Goal: Task Accomplishment & Management: Complete application form

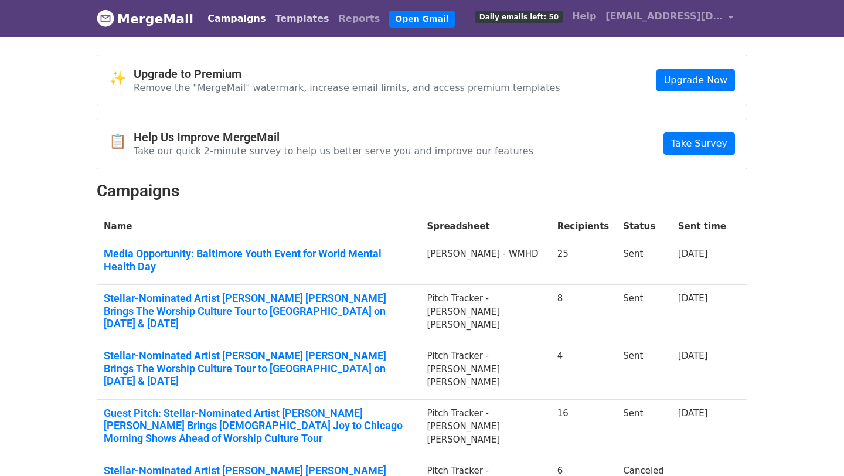
click at [281, 21] on link "Templates" at bounding box center [301, 18] width 63 height 23
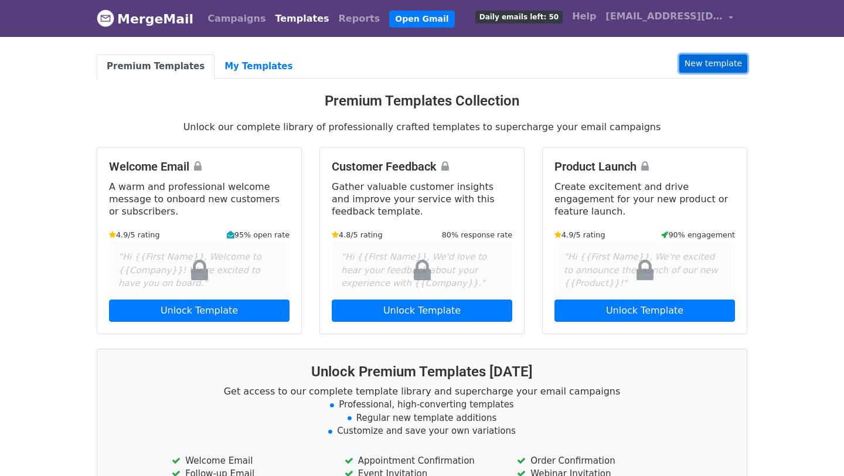
click at [706, 66] on link "New template" at bounding box center [713, 63] width 68 height 18
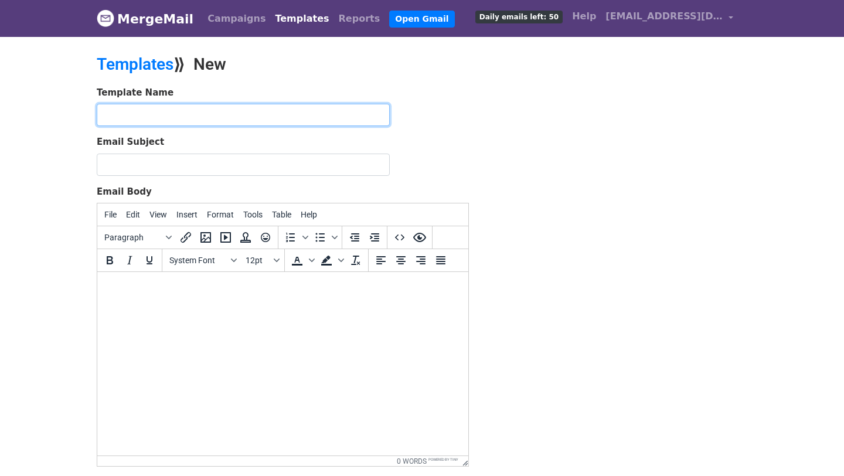
click at [235, 108] on input "text" at bounding box center [243, 115] width 293 height 22
paste input "Follow-Up: Detroit Finale of Jordan G. Welch’s “Worship Culture Tour” – Oct. 17…"
type input "Follow-Up: Detroit Finale of [PERSON_NAME] [PERSON_NAME] “Worship Culture Tour”…"
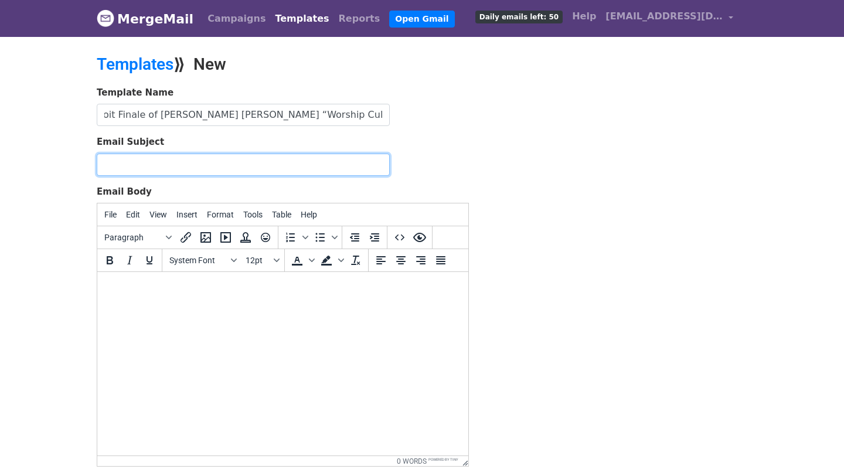
scroll to position [0, 0]
click at [153, 172] on input "Email Subject" at bounding box center [243, 164] width 293 height 22
paste input "Follow-Up: Detroit Finale of [PERSON_NAME] [PERSON_NAME] “Worship Culture Tour”…"
type input "Follow-Up: Detroit Finale of [PERSON_NAME] [PERSON_NAME] “Worship Culture Tour”…"
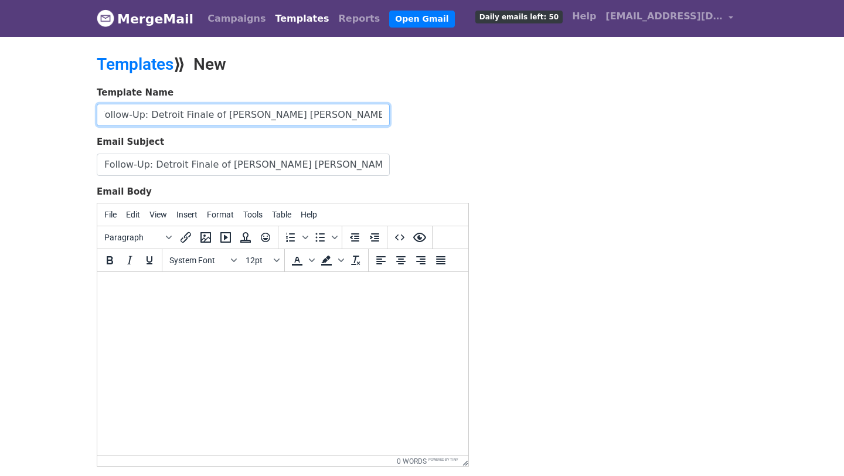
scroll to position [0, 0]
drag, startPoint x: 383, startPoint y: 115, endPoint x: 215, endPoint y: 117, distance: 168.1
click at [187, 117] on input "Follow-Up: Detroit Finale of Jordan G. Welch’s “Worship Culture Tour” – Oct. 17…" at bounding box center [243, 115] width 293 height 22
click at [226, 115] on input "Follow-Up: Detroit Finale of Jordan G. Welch’s “Worship Culture Tour” – Oct. 17…" at bounding box center [243, 115] width 293 height 22
drag, startPoint x: 223, startPoint y: 114, endPoint x: 153, endPoint y: 115, distance: 69.7
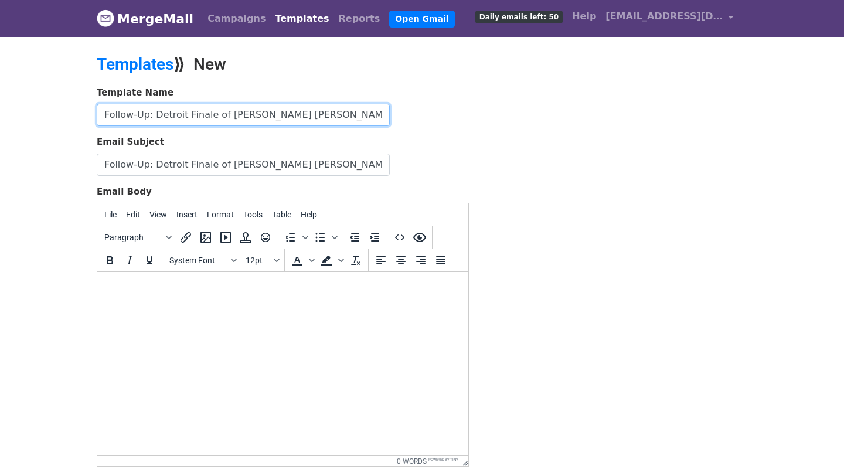
click at [153, 115] on input "Follow-Up: Detroit Finale of Jordan G. Welch’s “Worship Culture Tour” – Oct. 17…" at bounding box center [243, 115] width 293 height 22
drag, startPoint x: 223, startPoint y: 113, endPoint x: 408, endPoint y: 120, distance: 184.7
click at [408, 121] on div "Template Name Follow-Up: Jordan G. Welch’s “Worship Culture Tour” – Oct. 17–18" at bounding box center [283, 106] width 372 height 40
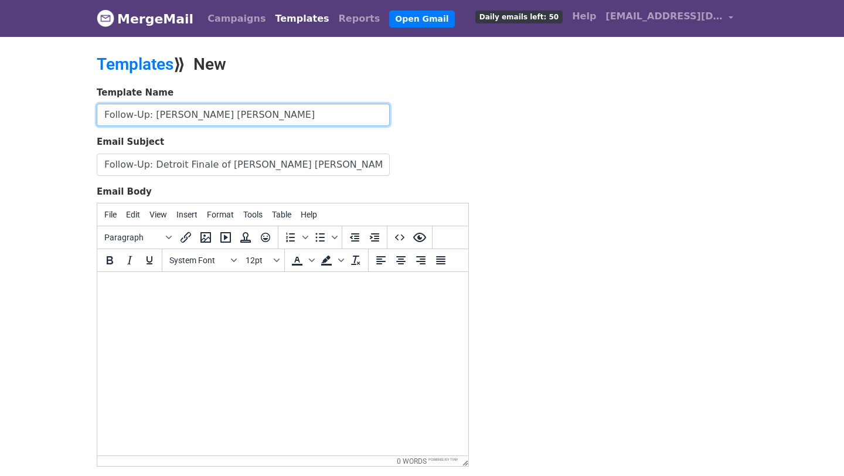
type input "Follow-Up: Jordan G. Welch"
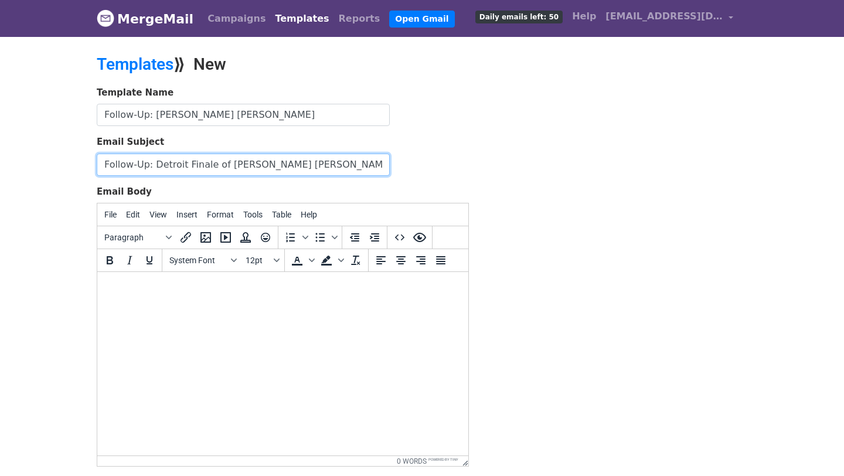
click at [383, 163] on input "Follow-Up: Detroit Finale of [PERSON_NAME] [PERSON_NAME] “Worship Culture Tour”…" at bounding box center [243, 164] width 293 height 22
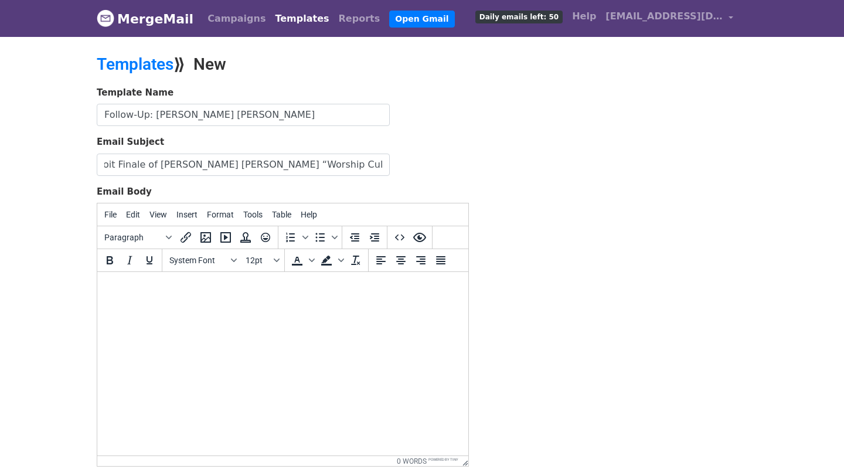
click at [242, 303] on html at bounding box center [282, 288] width 371 height 32
paste body "To enrich screen reader interactions, please activate Accessibility in Grammarl…"
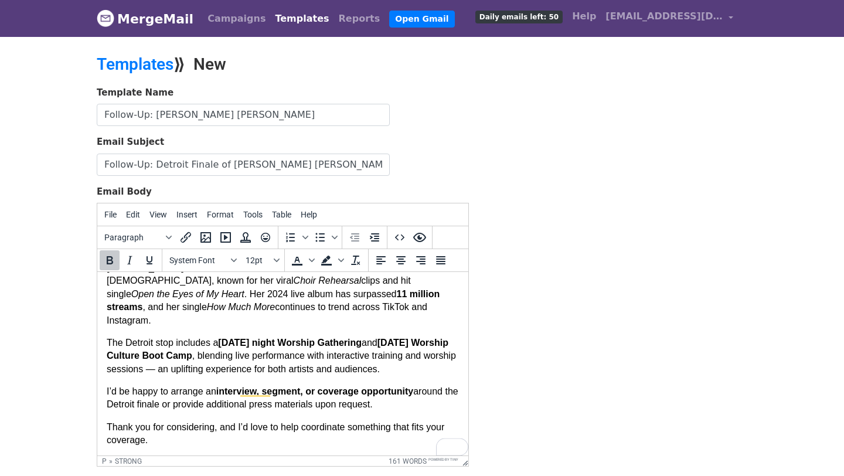
scroll to position [115, 0]
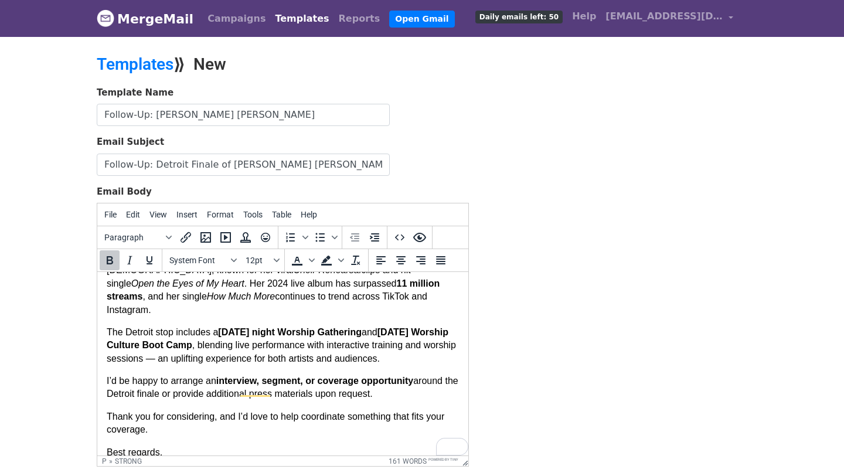
drag, startPoint x: 173, startPoint y: 440, endPoint x: 92, endPoint y: 433, distance: 81.1
click at [97, 433] on html "Hi [Name], I wanted to follow up on my earlier note about Stellar Award–nominat…" at bounding box center [282, 319] width 371 height 324
click at [107, 260] on icon "Bold" at bounding box center [110, 260] width 6 height 8
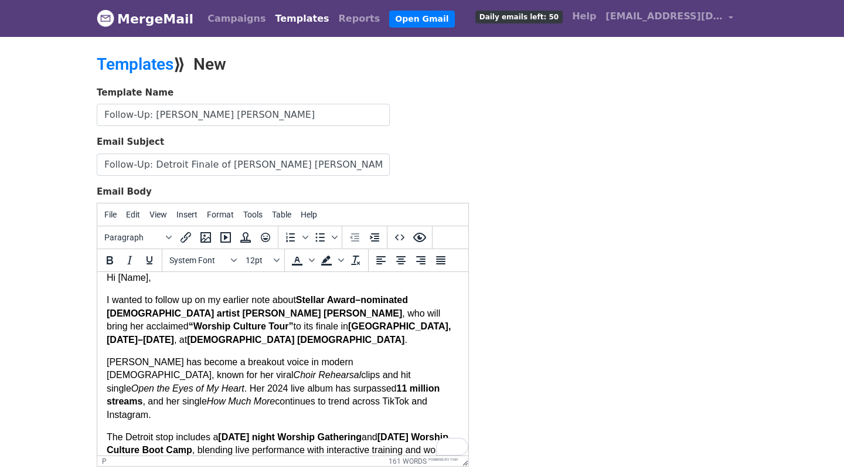
scroll to position [0, 0]
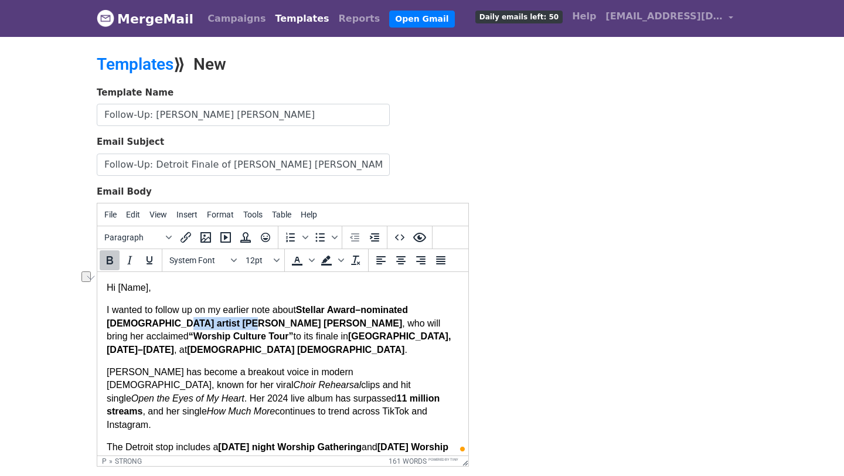
drag, startPoint x: 206, startPoint y: 326, endPoint x: 135, endPoint y: 327, distance: 70.9
click at [135, 327] on p "I wanted to follow up on my earlier note about Stellar Award–nominated gospel a…" at bounding box center [283, 329] width 352 height 53
click at [186, 235] on icon "Insert/edit link" at bounding box center [186, 237] width 14 height 14
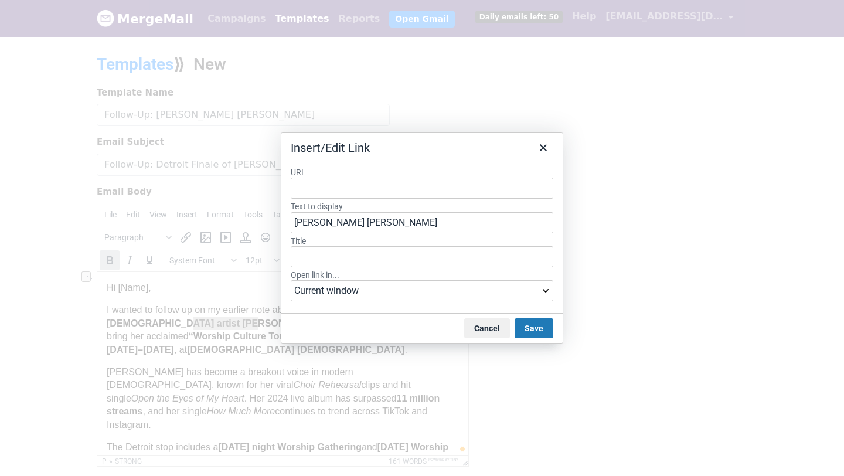
type input "https://www.instagram.com/jordan.g.welch/?hl=en"
click at [533, 326] on button "Save" at bounding box center [533, 328] width 39 height 20
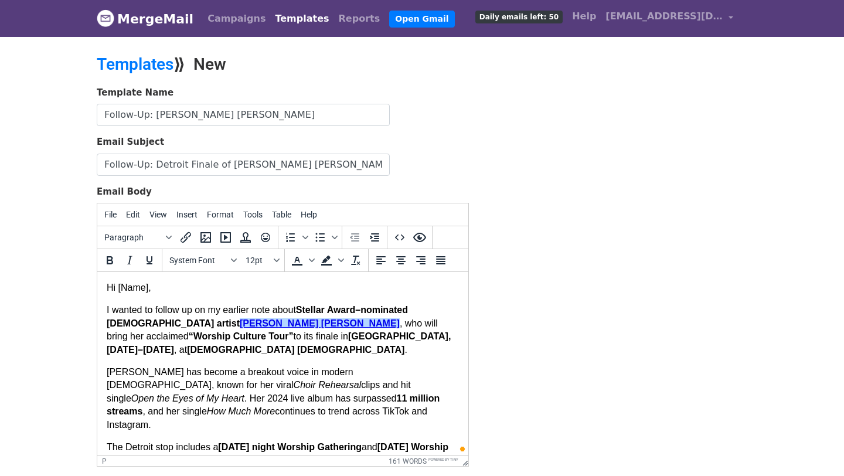
click at [146, 287] on p "Hi [Name]," at bounding box center [283, 287] width 352 height 13
click at [121, 289] on p "Hi [First Name]," at bounding box center [283, 287] width 352 height 13
click at [170, 288] on p "Hi {First Name]," at bounding box center [283, 287] width 352 height 13
click at [122, 287] on p "Hi {First Name}}," at bounding box center [283, 287] width 352 height 13
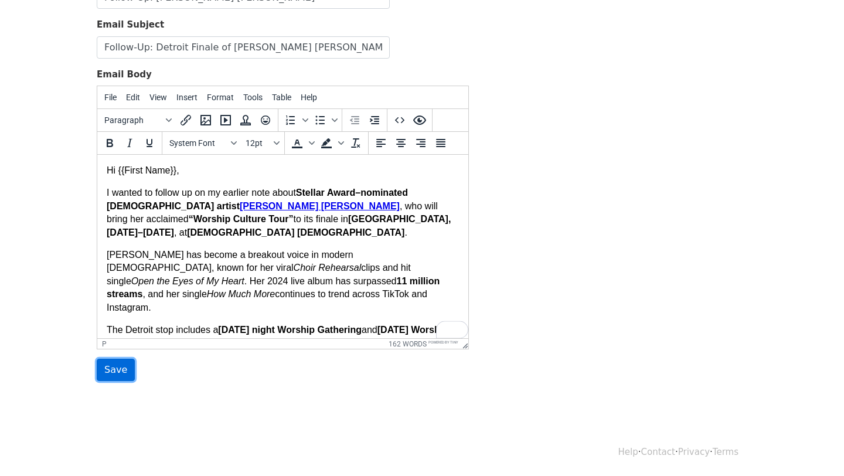
click at [114, 370] on input "Save" at bounding box center [116, 370] width 38 height 22
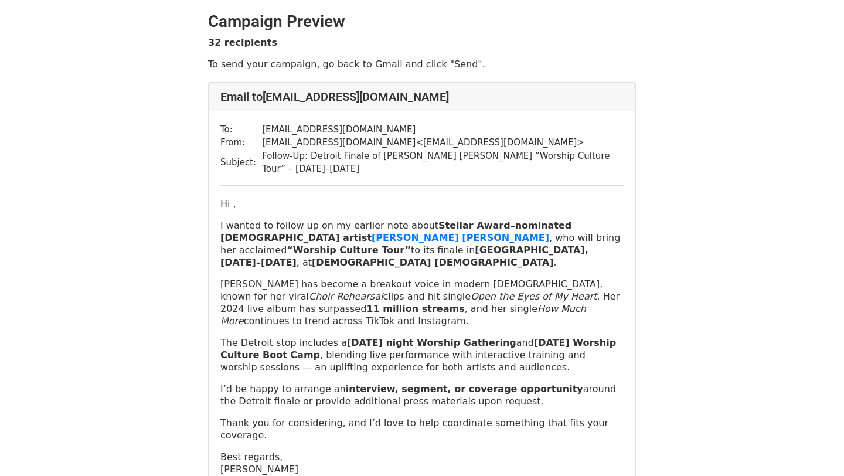
click at [237, 22] on h2 "Campaign Preview" at bounding box center [422, 22] width 428 height 20
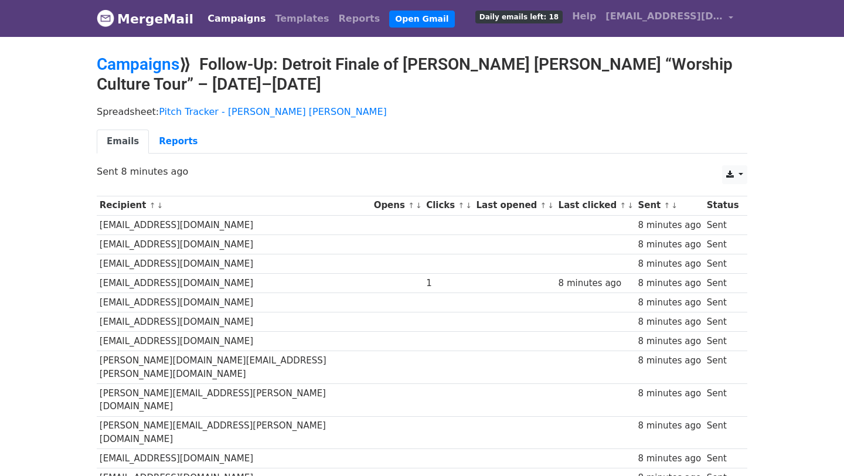
click at [230, 21] on link "Campaigns" at bounding box center [236, 18] width 67 height 23
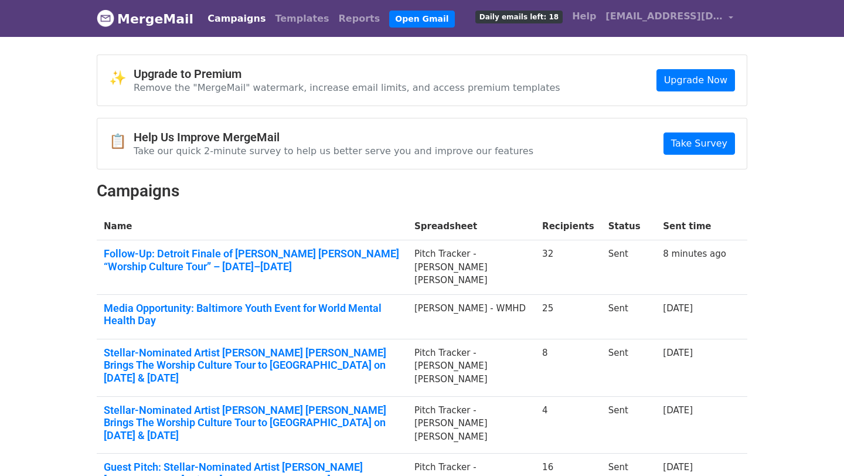
click at [220, 302] on link "Media Opportunity: Baltimore Youth Event for World Mental Health Day" at bounding box center [252, 314] width 296 height 25
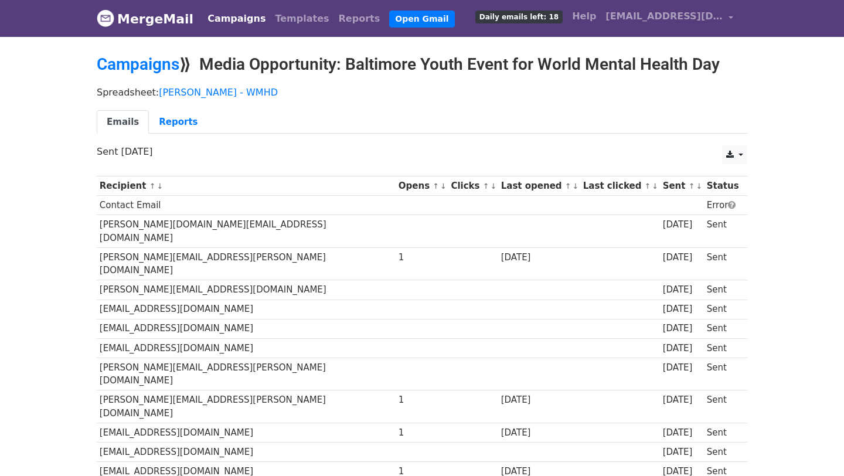
click at [224, 16] on link "Campaigns" at bounding box center [236, 18] width 67 height 23
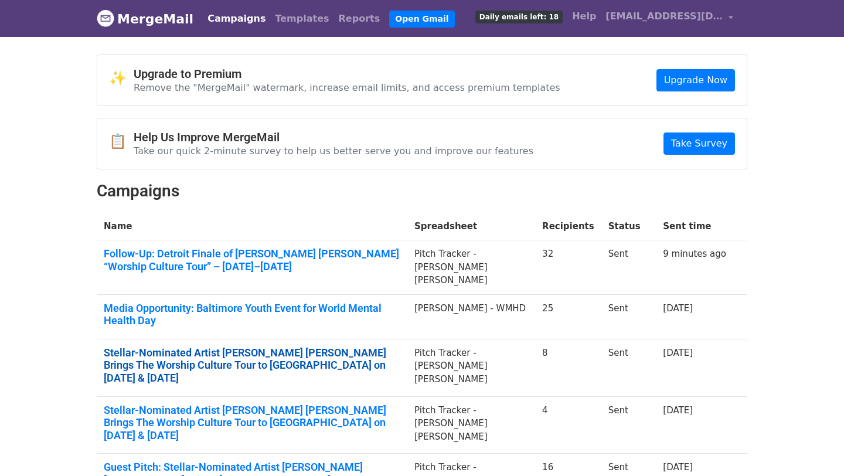
click at [244, 346] on link "Stellar-Nominated Artist Jordan G. Welch Brings The Worship Culture Tour to Chi…" at bounding box center [252, 365] width 296 height 38
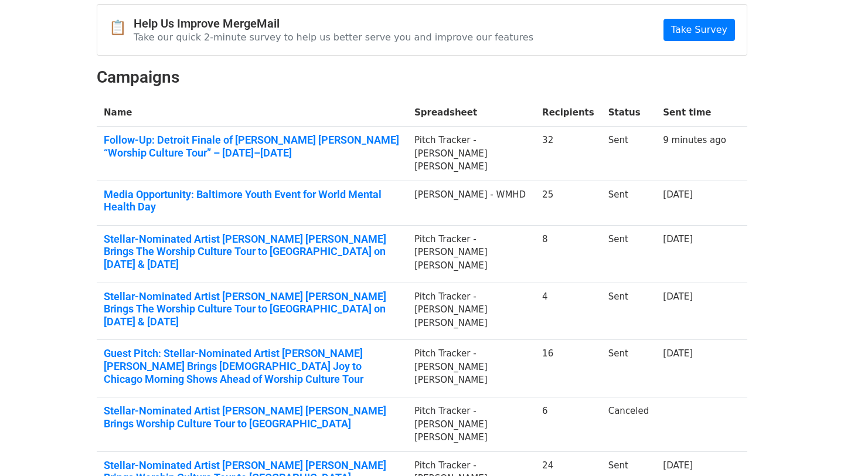
scroll to position [115, 0]
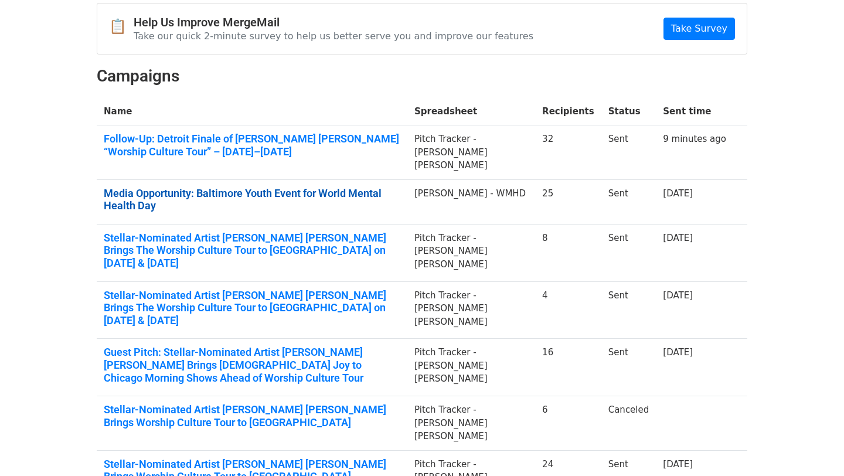
click at [196, 187] on link "Media Opportunity: Baltimore Youth Event for World Mental Health Day" at bounding box center [252, 199] width 296 height 25
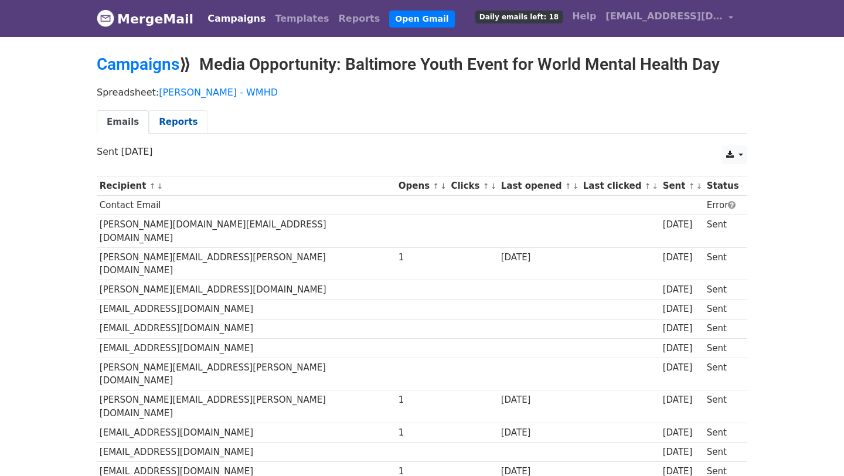
click at [170, 124] on link "Reports" at bounding box center [178, 122] width 59 height 24
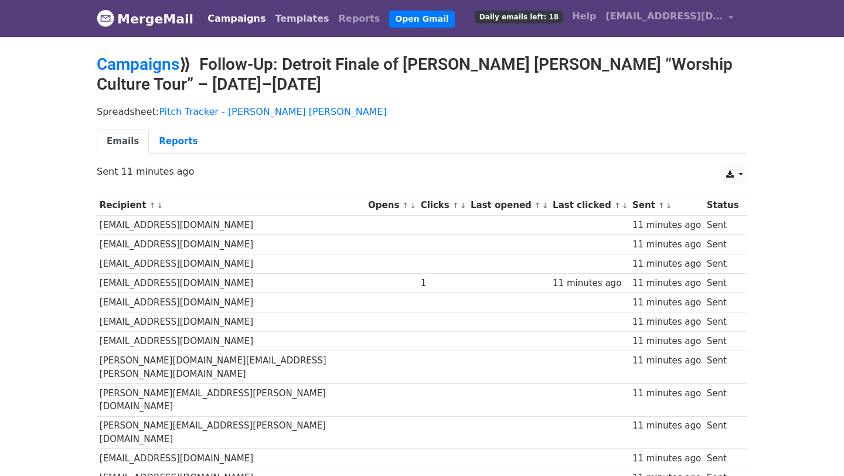
click at [273, 22] on link "Templates" at bounding box center [301, 18] width 63 height 23
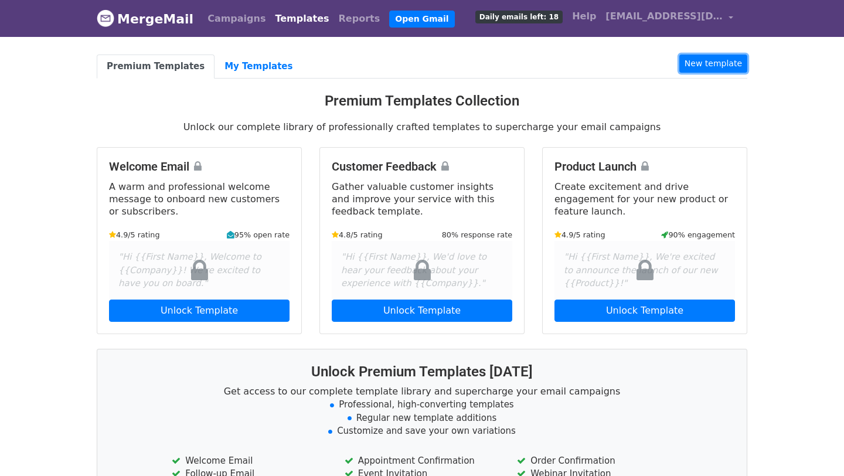
click at [706, 60] on link "New template" at bounding box center [713, 63] width 68 height 18
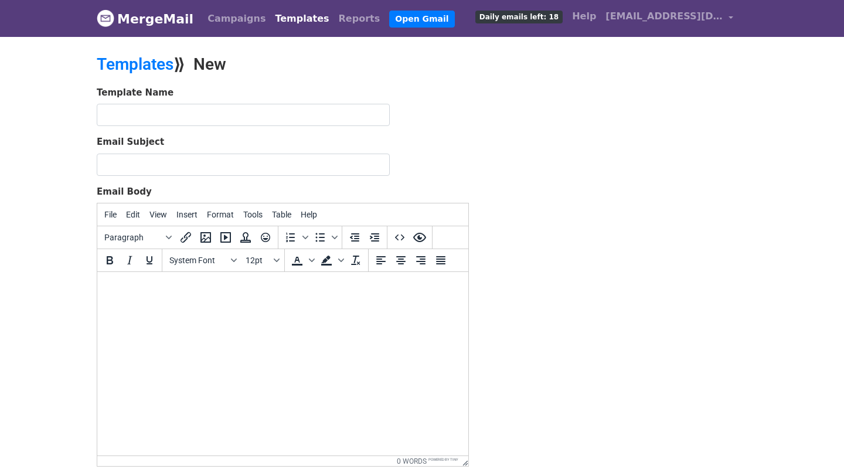
click at [234, 303] on html at bounding box center [282, 288] width 371 height 32
paste body "To enrich screen reader interactions, please activate Accessibility in Grammarl…"
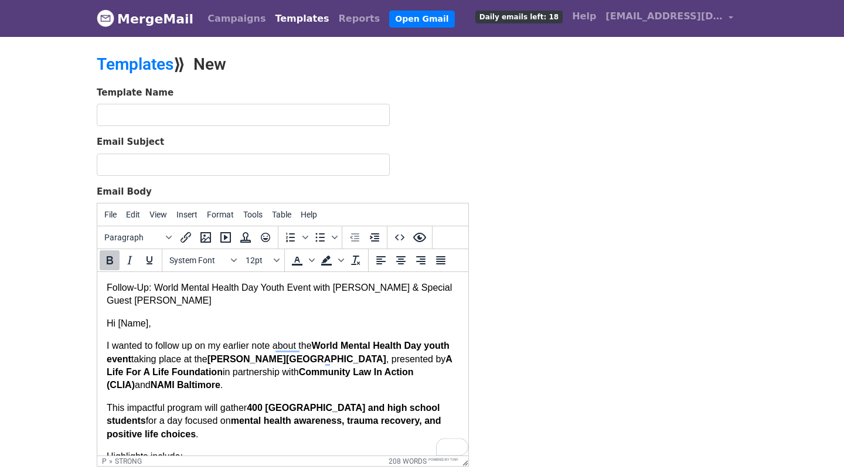
drag, startPoint x: 179, startPoint y: 302, endPoint x: 82, endPoint y: 279, distance: 100.0
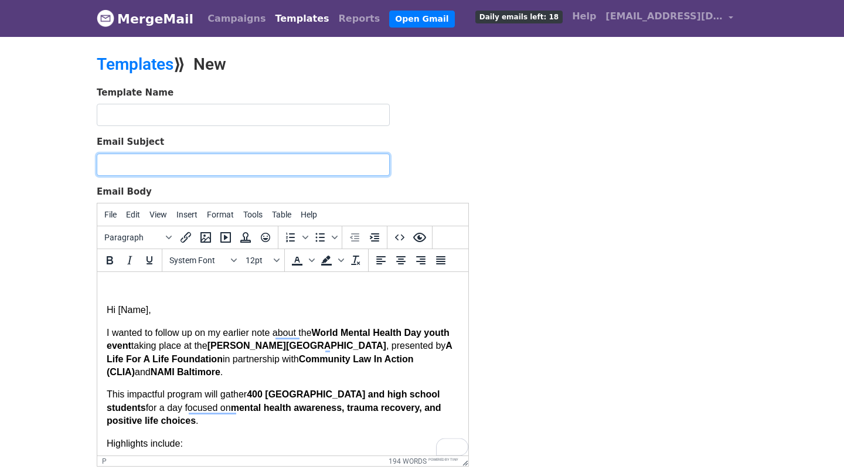
click at [183, 172] on input "Email Subject" at bounding box center [243, 164] width 293 height 22
paste input "Follow-Up: World Mental Health Day Youth Event with [PERSON_NAME] & Special Gue…"
type input "Follow-Up: World Mental Health Day Youth Event with [PERSON_NAME] & Special Gue…"
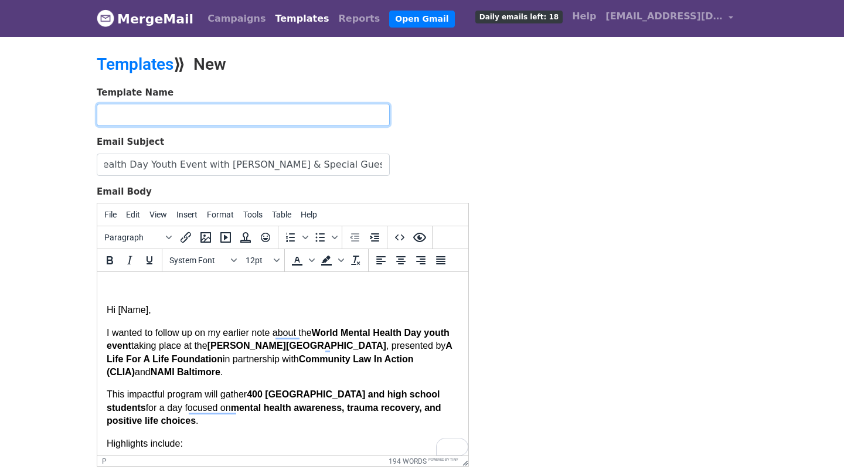
click at [183, 112] on input "text" at bounding box center [243, 115] width 293 height 22
click at [103, 109] on input "World Mental Health Day" at bounding box center [243, 115] width 293 height 22
type input "Follow Up - World Mental Health Day"
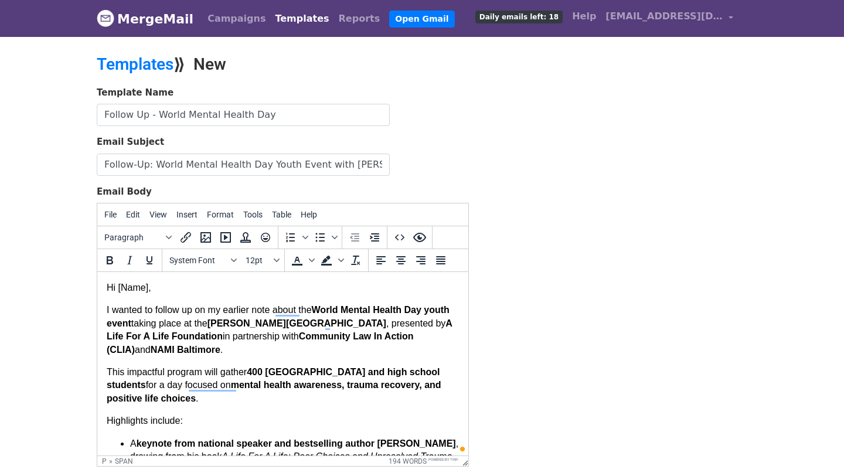
click at [121, 288] on span "Hi [Name]," at bounding box center [129, 287] width 45 height 10
click at [154, 289] on span "Hi {{Name]," at bounding box center [131, 287] width 48 height 10
click at [127, 288] on span "Hi {{Name}}," at bounding box center [133, 287] width 52 height 10
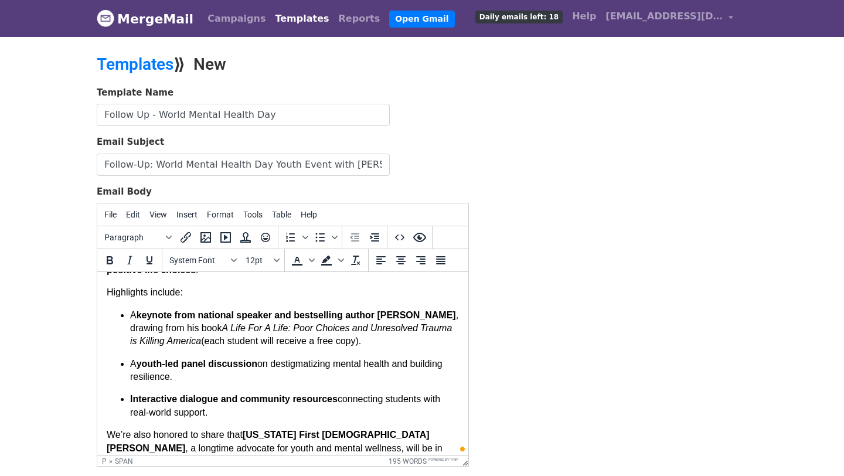
scroll to position [221, 0]
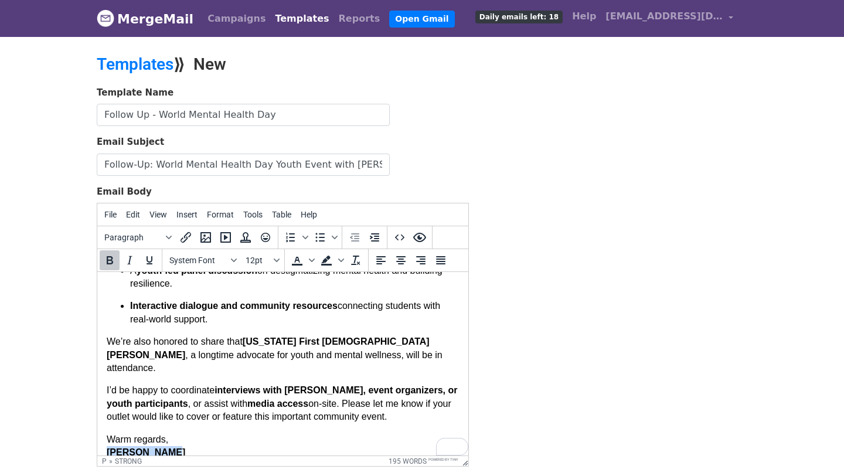
drag, startPoint x: 175, startPoint y: 441, endPoint x: 63, endPoint y: 444, distance: 112.5
click at [97, 444] on html "Hi {{Contact Name}}, I wanted to follow up on my earlier note about the World M…" at bounding box center [282, 259] width 371 height 418
click at [113, 261] on icon "Bold" at bounding box center [110, 260] width 14 height 14
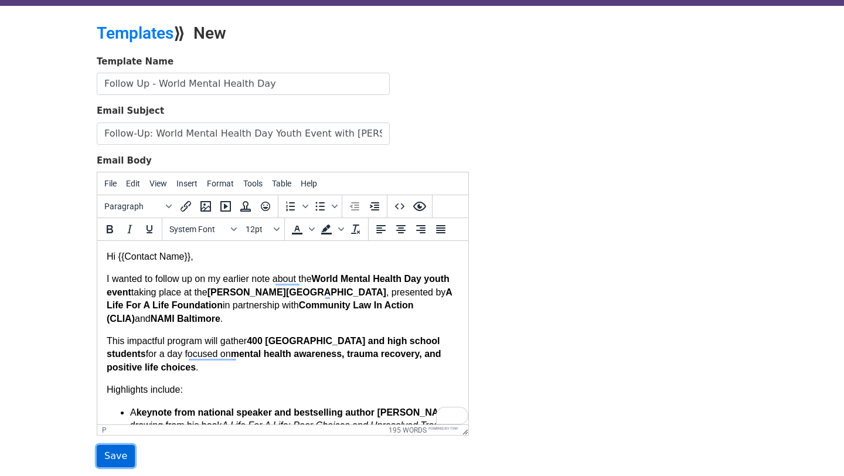
click at [118, 453] on input "Save" at bounding box center [116, 456] width 38 height 22
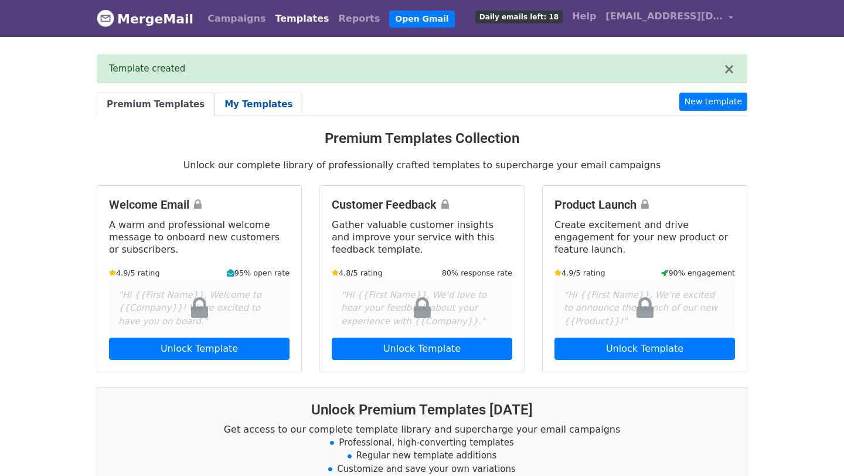
click at [245, 102] on link "My Templates" at bounding box center [258, 105] width 88 height 24
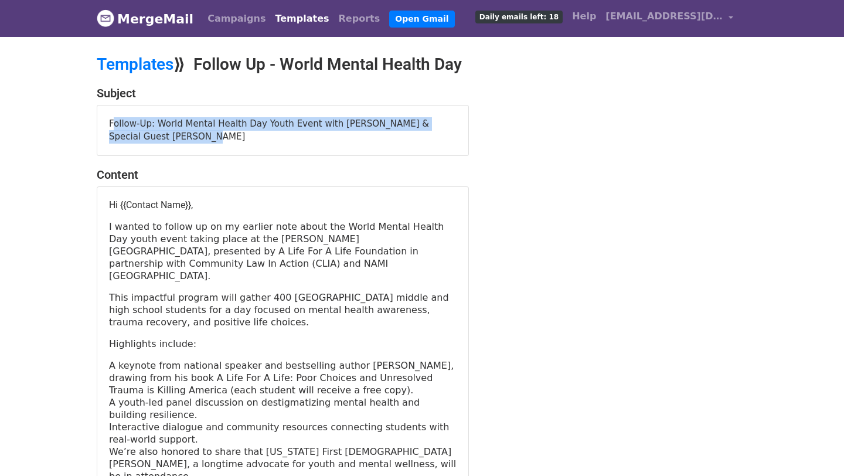
drag, startPoint x: 182, startPoint y: 137, endPoint x: 109, endPoint y: 122, distance: 74.7
click at [109, 122] on div "Follow-Up: World Mental Health Day Youth Event with [PERSON_NAME] & Special Gue…" at bounding box center [282, 130] width 371 height 50
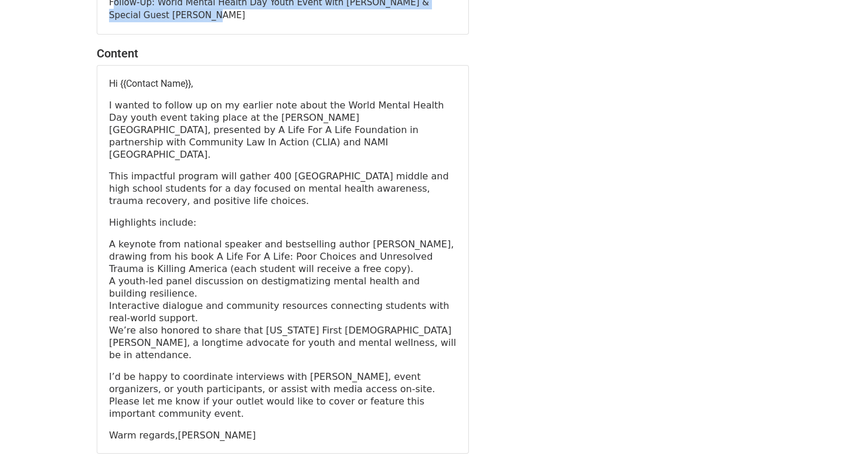
scroll to position [156, 0]
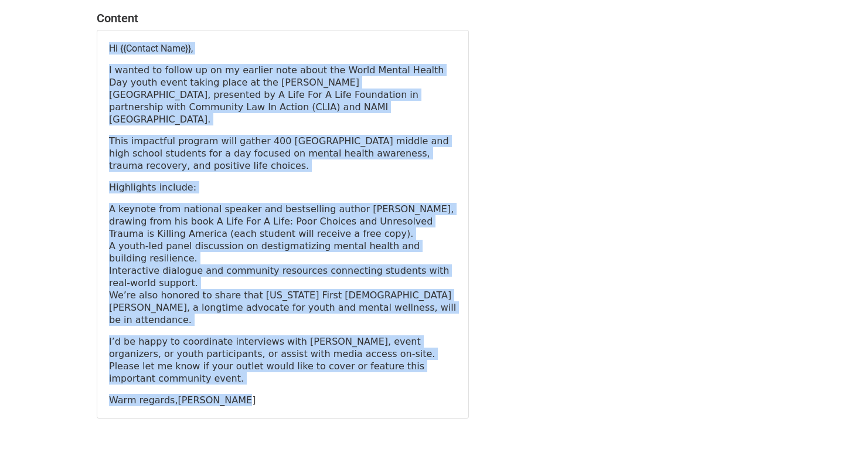
drag, startPoint x: 234, startPoint y: 369, endPoint x: 110, endPoint y: 47, distance: 345.3
click at [110, 47] on div "Hi {{Contact Name}}, I wanted to follow up on my earlier note about the World M…" at bounding box center [282, 223] width 371 height 387
copy div "Lo {{Ipsumdo Sita}}, C adipis el seddoe te in ut laboree dolo magna ali Enima M…"
